Goal: Information Seeking & Learning: Learn about a topic

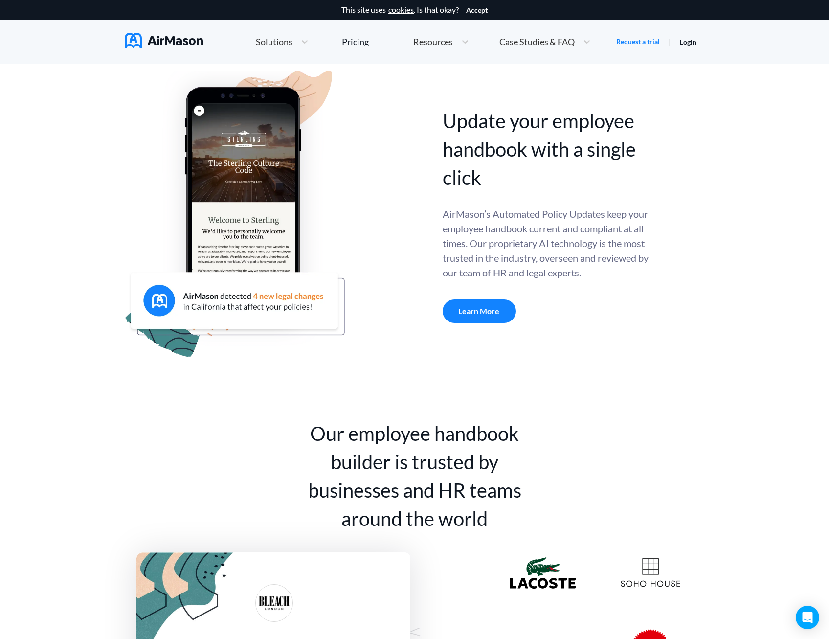
scroll to position [342, 0]
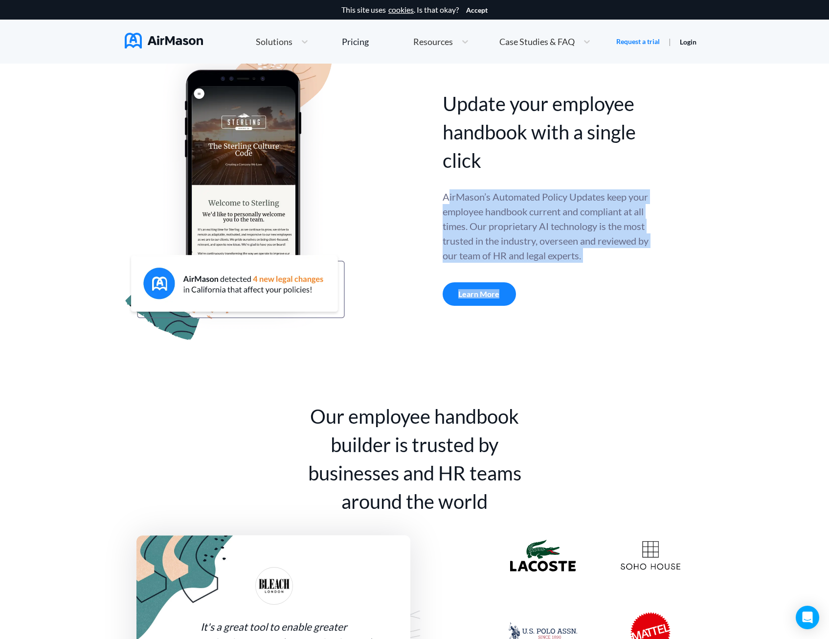
drag, startPoint x: 448, startPoint y: 197, endPoint x: 672, endPoint y: 271, distance: 236.1
click at [672, 271] on div "Update your employee handbook with a single click Update your employee handbook…" at bounding box center [414, 197] width 579 height 287
drag, startPoint x: 672, startPoint y: 271, endPoint x: 589, endPoint y: 223, distance: 95.5
click at [590, 223] on div "AirMason’s Automated Policy Updates keep your employee handbook current and com…" at bounding box center [546, 225] width 208 height 73
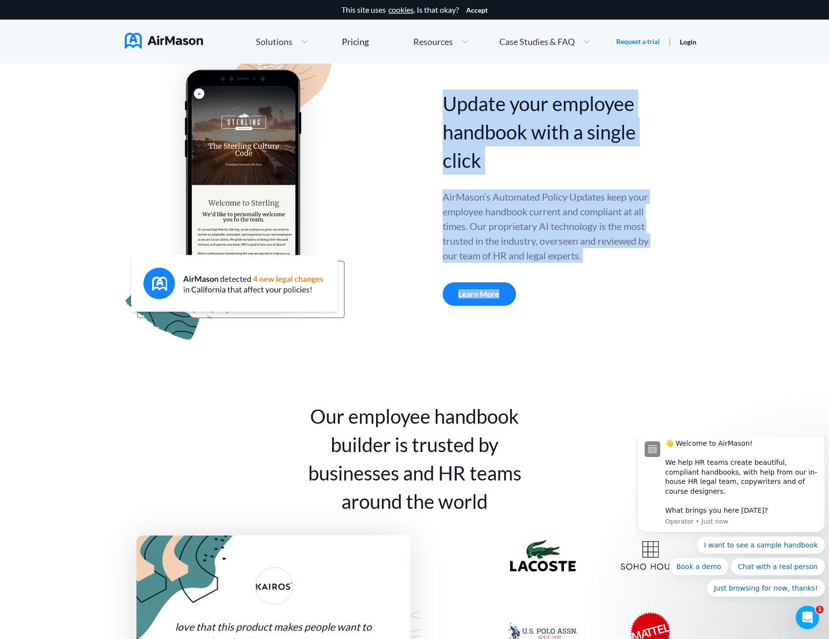
scroll to position [0, 0]
drag, startPoint x: 439, startPoint y: 199, endPoint x: 610, endPoint y: 271, distance: 185.8
click at [610, 271] on div "Update your employee handbook with a single click Update your employee handbook…" at bounding box center [414, 197] width 579 height 287
drag, startPoint x: 610, startPoint y: 271, endPoint x: 604, endPoint y: 242, distance: 29.9
click at [604, 242] on div "AirMason’s Automated Policy Updates keep your employee handbook current and com…" at bounding box center [546, 225] width 208 height 73
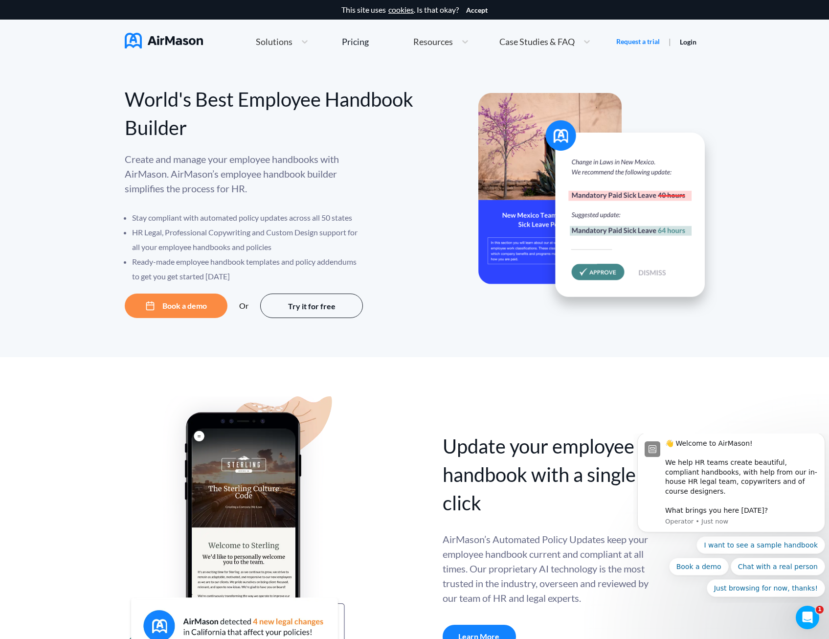
click at [281, 43] on span "Solutions" at bounding box center [274, 41] width 37 height 9
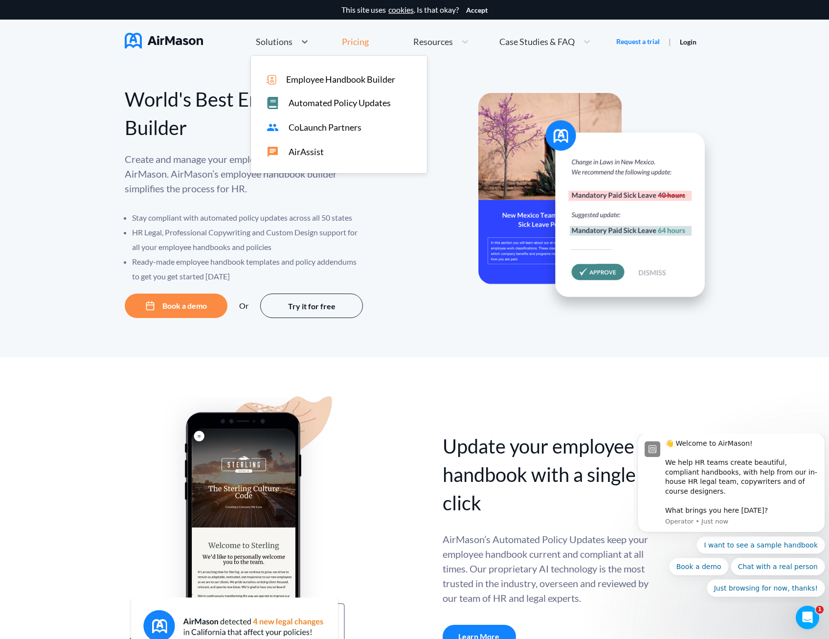
click at [364, 41] on div "Pricing" at bounding box center [355, 41] width 27 height 9
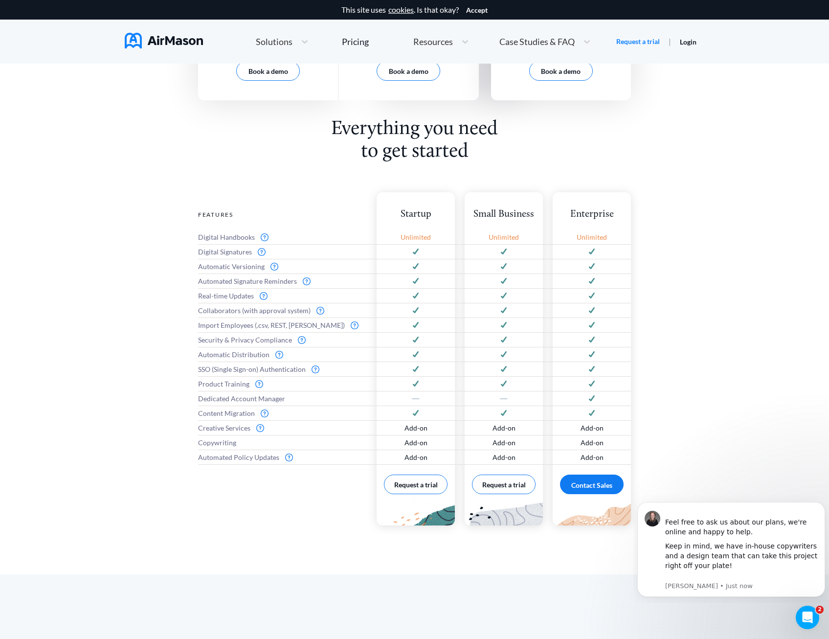
scroll to position [342, 0]
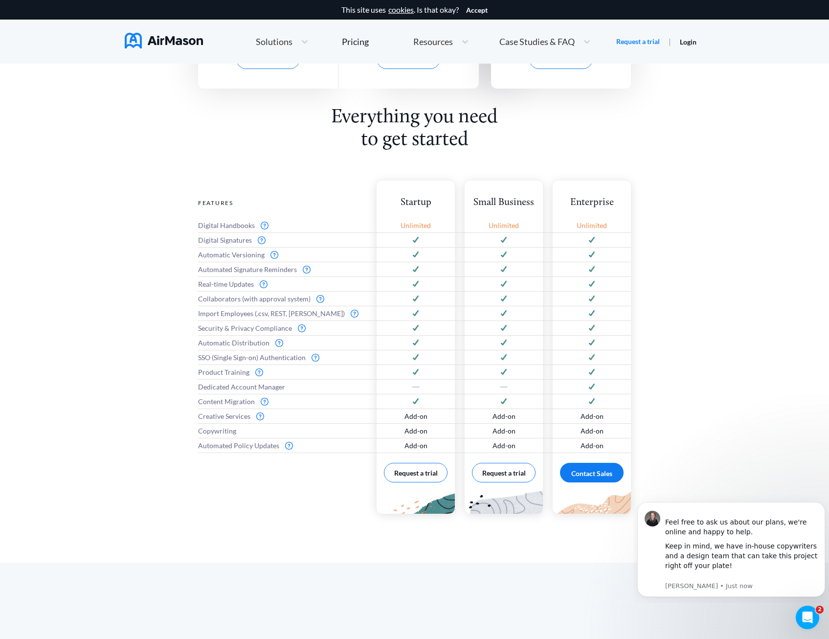
click at [169, 39] on img at bounding box center [164, 41] width 78 height 16
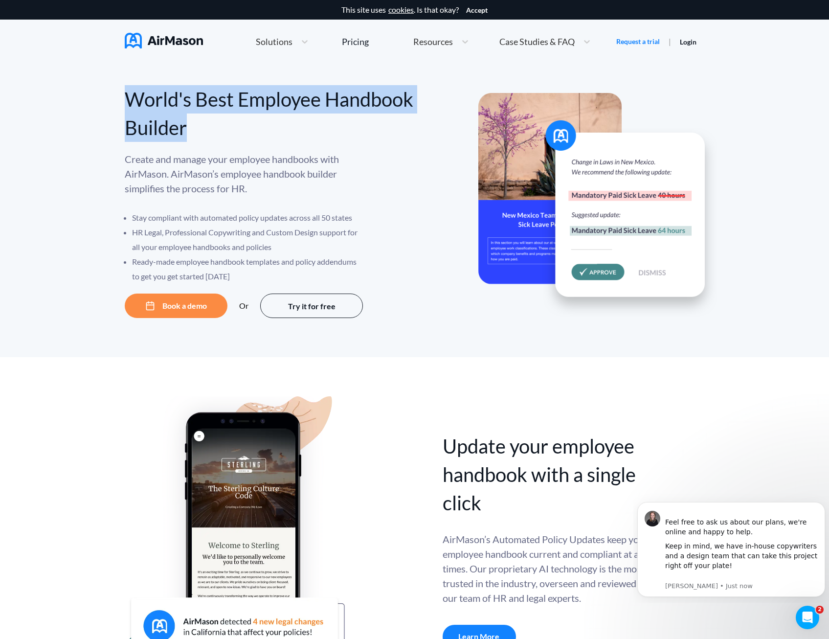
drag, startPoint x: 178, startPoint y: 97, endPoint x: 290, endPoint y: 125, distance: 114.8
click at [290, 125] on div "World's Best Employee Handbook Builder Create and manage your employee handbook…" at bounding box center [414, 210] width 829 height 293
click at [290, 125] on div "World's Best Employee Handbook Builder" at bounding box center [270, 113] width 290 height 57
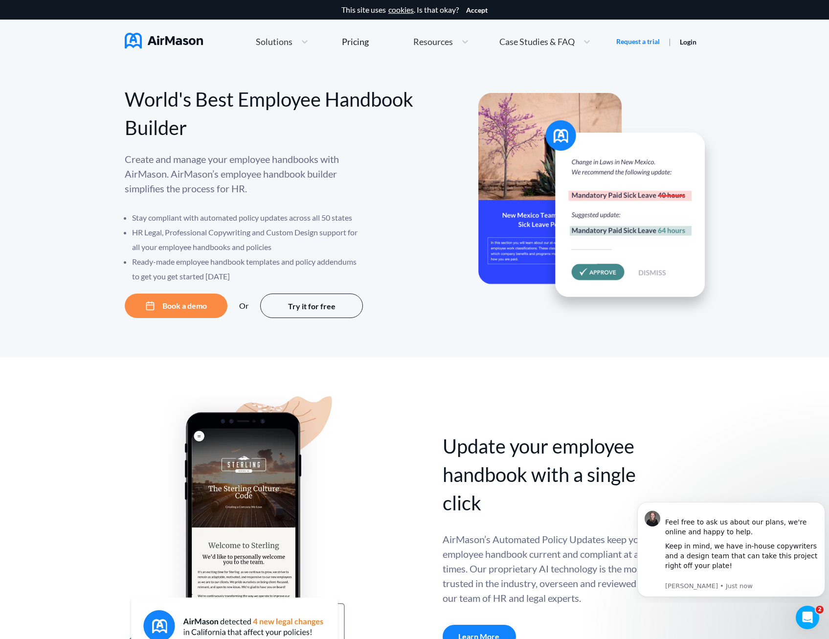
click at [547, 391] on div "Update your employee handbook with a single click Update your employee handbook…" at bounding box center [414, 525] width 829 height 336
drag, startPoint x: 239, startPoint y: 102, endPoint x: 212, endPoint y: 122, distance: 33.9
click at [212, 122] on div "World's Best Employee Handbook Builder" at bounding box center [270, 113] width 290 height 57
copy div "Employee Handbook"
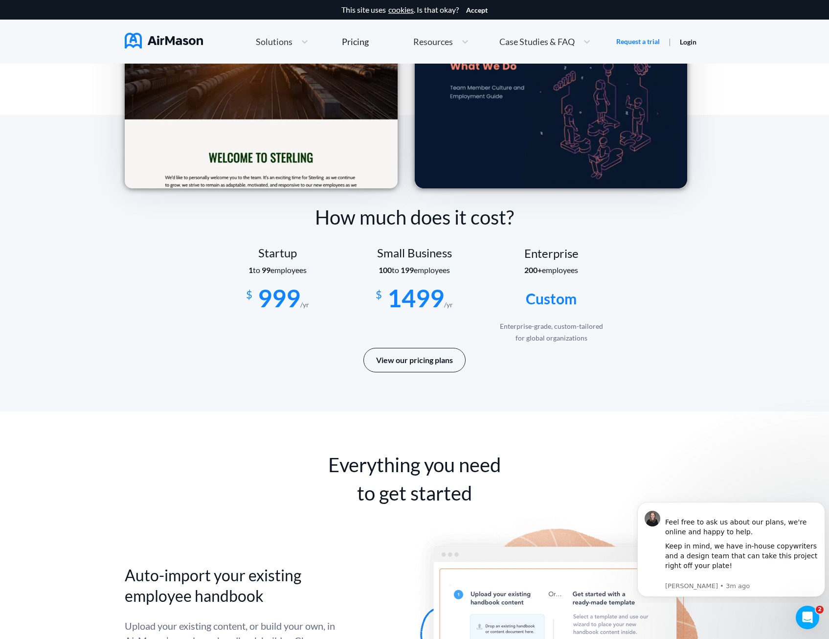
scroll to position [1662, 0]
